Goal: Find specific page/section: Find specific page/section

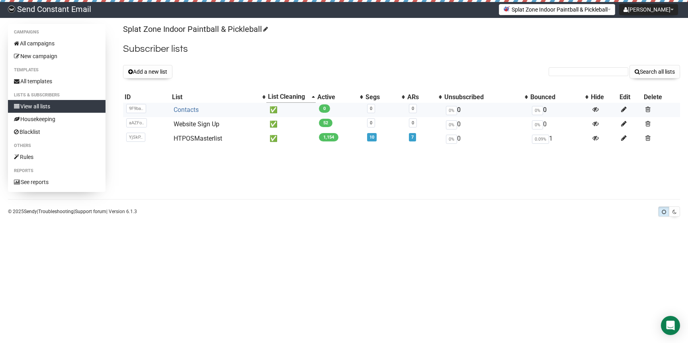
click at [185, 108] on link "Contacts" at bounding box center [185, 110] width 25 height 8
click at [187, 109] on link "Contacts" at bounding box center [185, 110] width 25 height 8
click at [181, 108] on link "Contacts" at bounding box center [185, 110] width 25 height 8
